Goal: Information Seeking & Learning: Learn about a topic

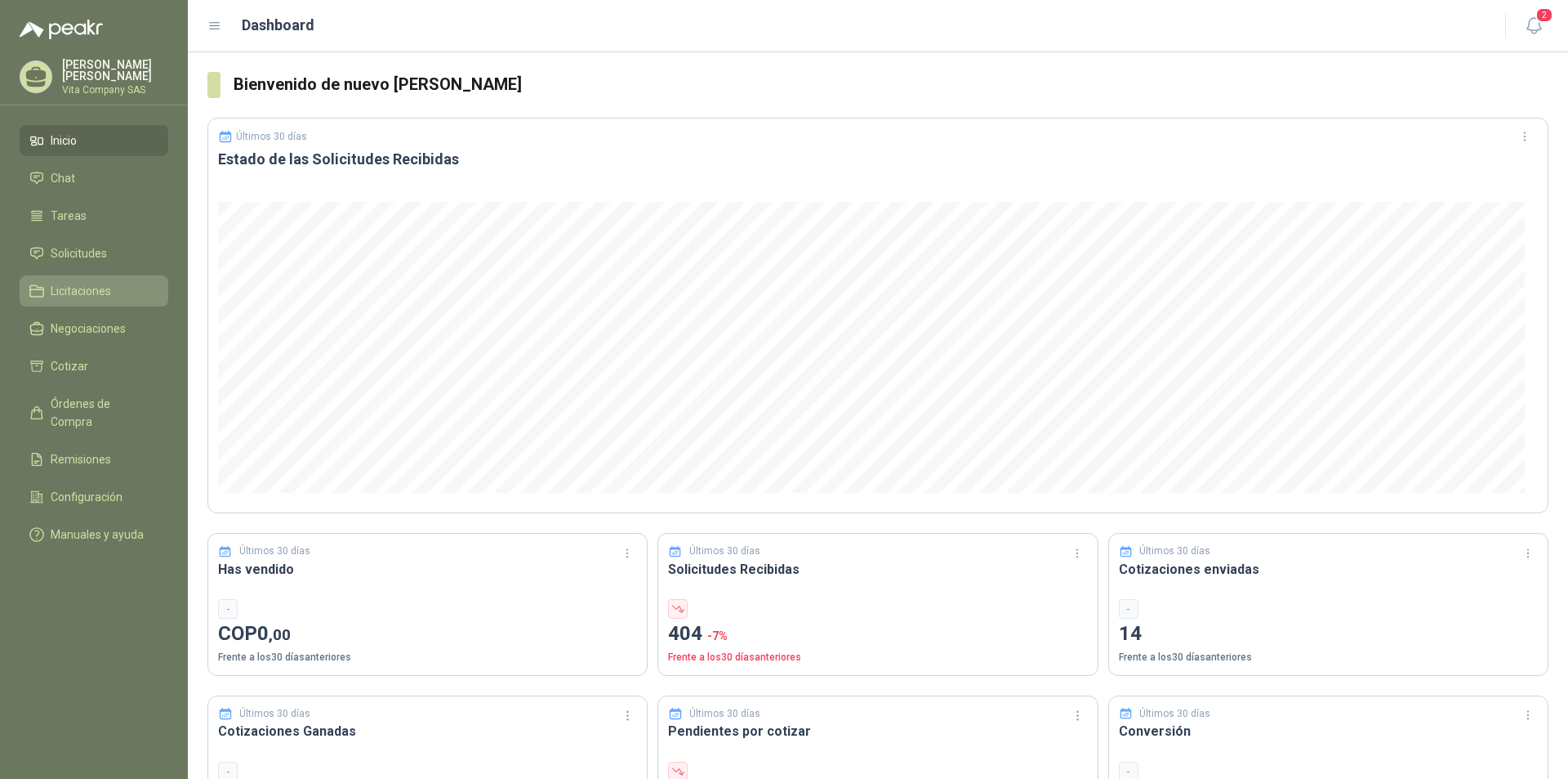
click at [81, 285] on span "Licitaciones" at bounding box center [80, 291] width 60 height 18
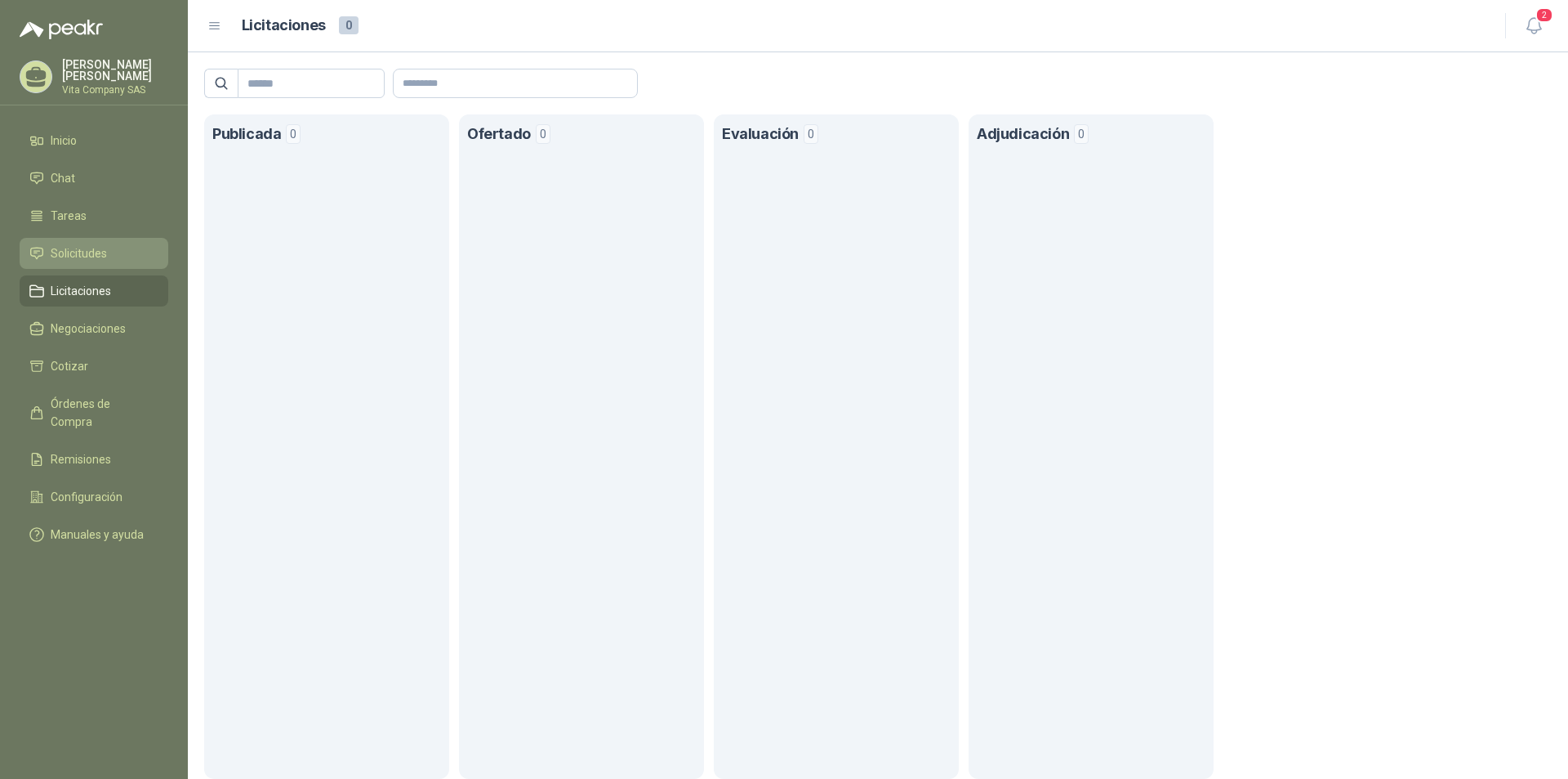
click at [66, 245] on span "Solicitudes" at bounding box center [78, 254] width 57 height 18
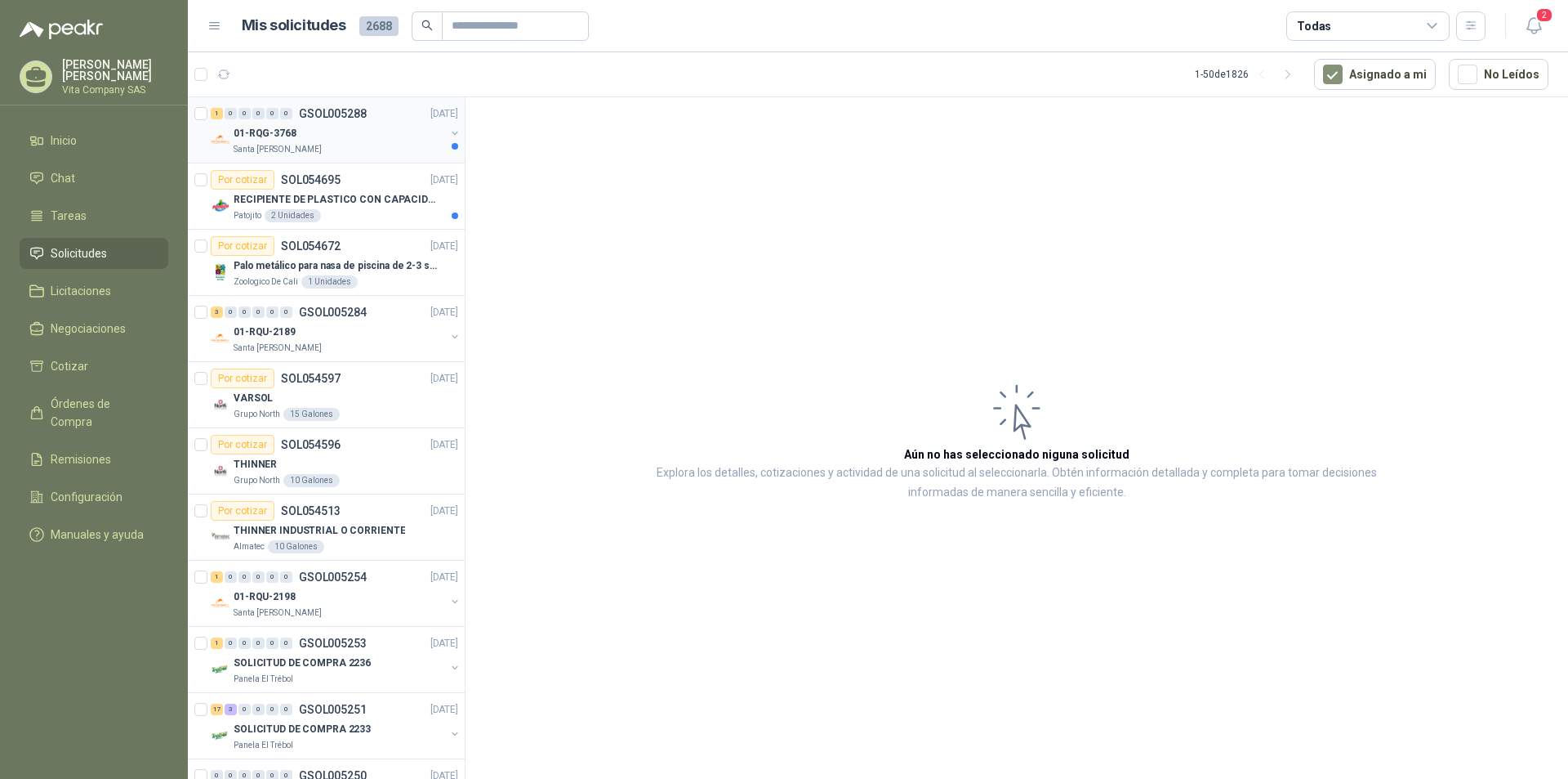
click at [353, 149] on div "Santa [PERSON_NAME]" at bounding box center [340, 150] width 212 height 13
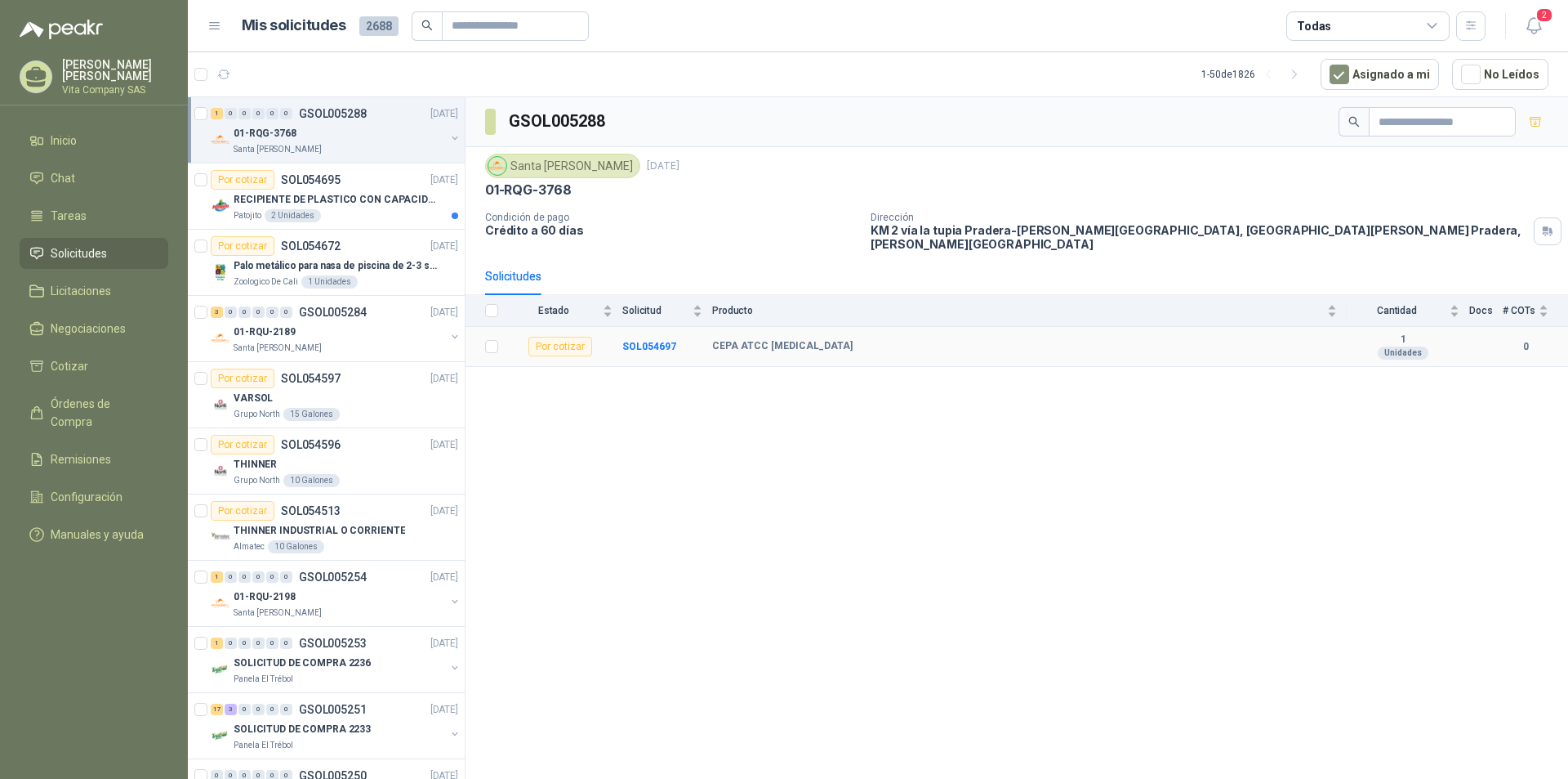
drag, startPoint x: 896, startPoint y: 331, endPoint x: 711, endPoint y: 332, distance: 185.0
click at [711, 332] on tr "Por cotizar SOL054697 CEPA ATCC [MEDICAL_DATA] 1 Unidades 0" at bounding box center [1017, 347] width 1103 height 40
copy tr "CEPA ATCC [MEDICAL_DATA]"
click at [362, 195] on p "RECIPIENTE DE PLASTICO CON CAPACIDAD DE 1.8 LT PARA LA EXTRACCIÓN MANUAL DE LIQ…" at bounding box center [335, 199] width 204 height 16
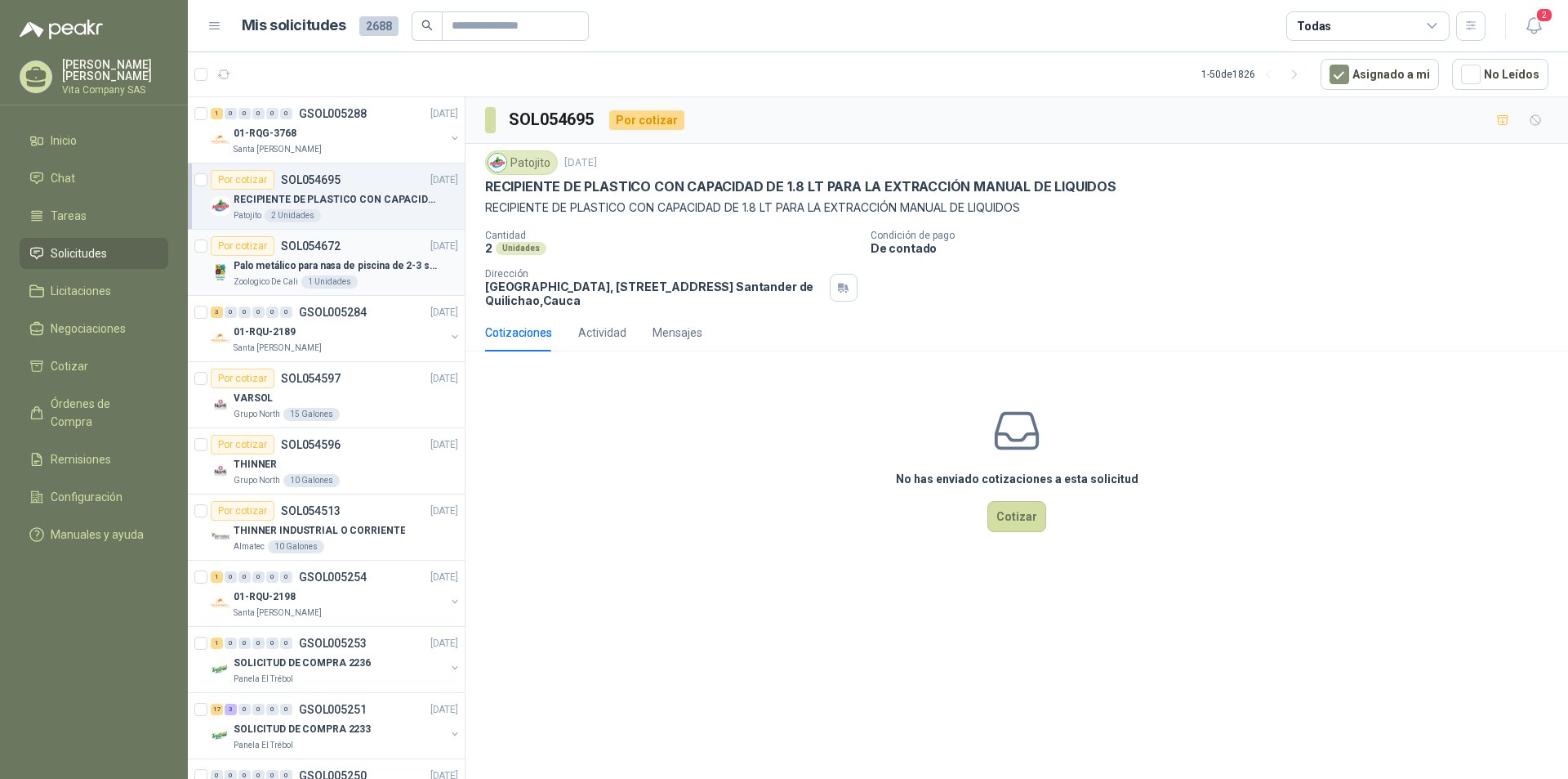
click at [385, 261] on p "Palo metálico para nasa de piscina de 2-3 sol.1115" at bounding box center [335, 266] width 204 height 16
